Goal: Task Accomplishment & Management: Manage account settings

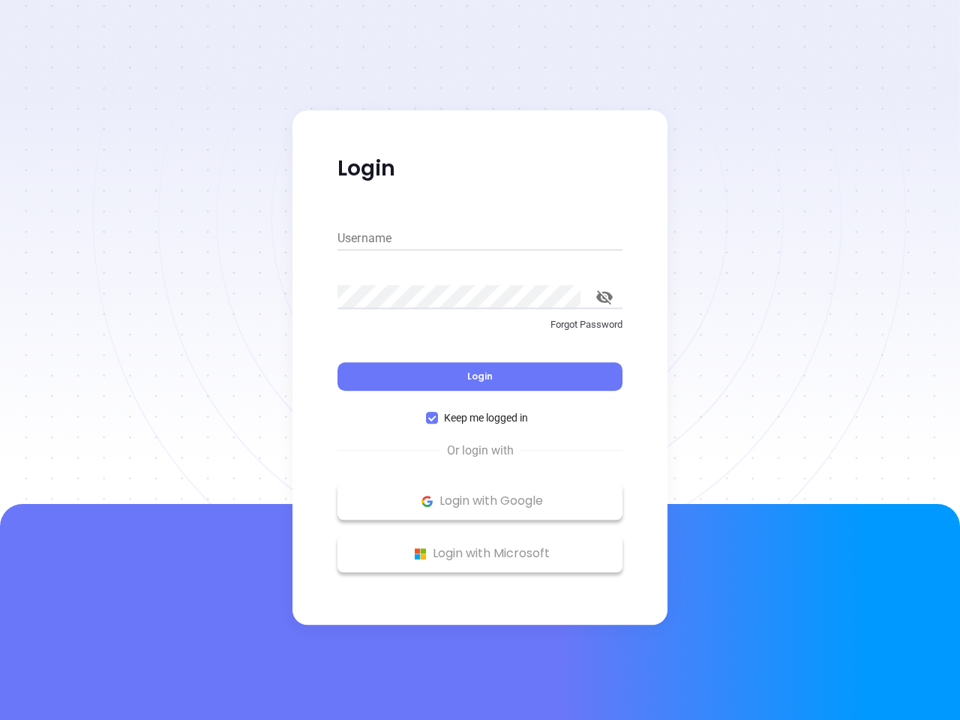
click at [480, 360] on div "Login" at bounding box center [479, 367] width 285 height 46
click at [480, 238] on input "Username" at bounding box center [479, 238] width 285 height 24
click at [604, 297] on icon "toggle password visibility" at bounding box center [604, 297] width 16 height 14
click at [480, 376] on span "Login" at bounding box center [479, 376] width 25 height 13
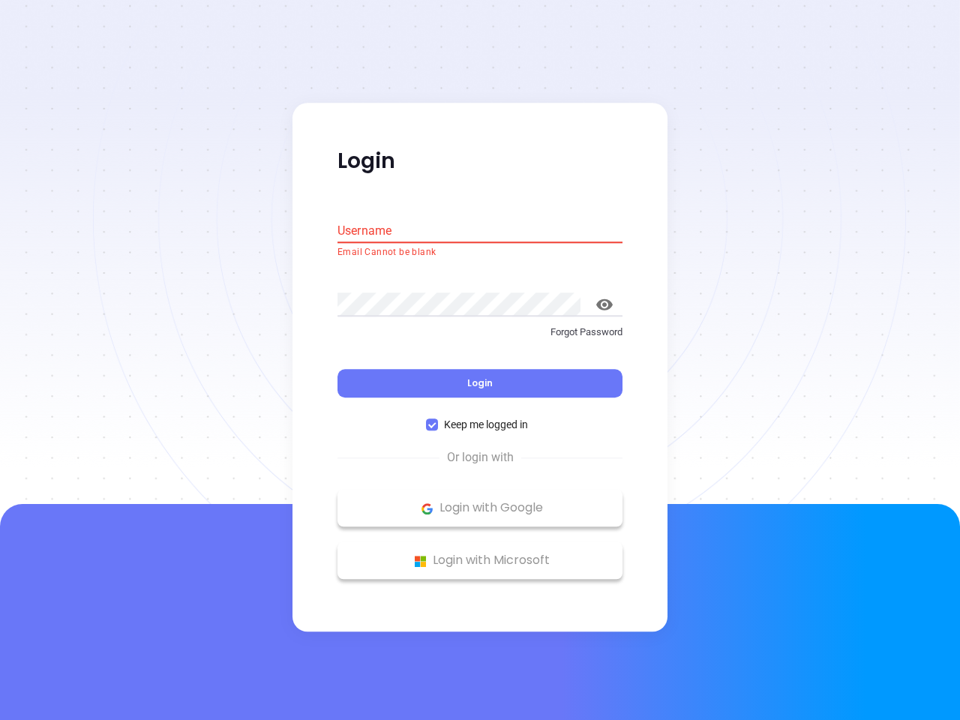
click at [480, 418] on span "Keep me logged in" at bounding box center [486, 425] width 96 height 16
click at [438, 419] on input "Keep me logged in" at bounding box center [432, 425] width 12 height 12
checkbox input "false"
click at [480, 501] on p "Login with Google" at bounding box center [480, 508] width 270 height 22
click at [480, 553] on p "Login with Microsoft" at bounding box center [480, 561] width 270 height 22
